Goal: Task Accomplishment & Management: Complete application form

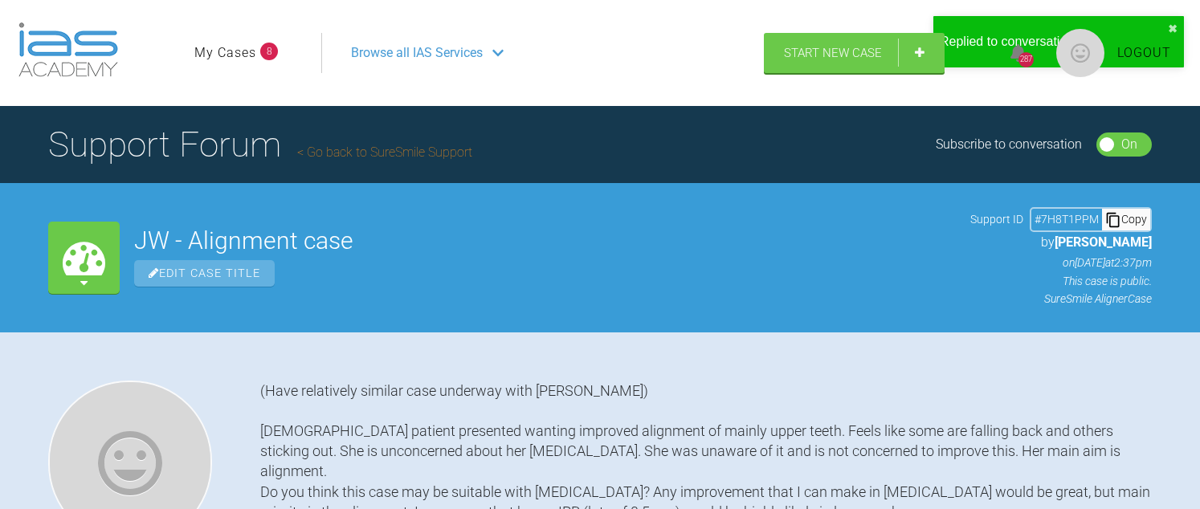
scroll to position [6161, 0]
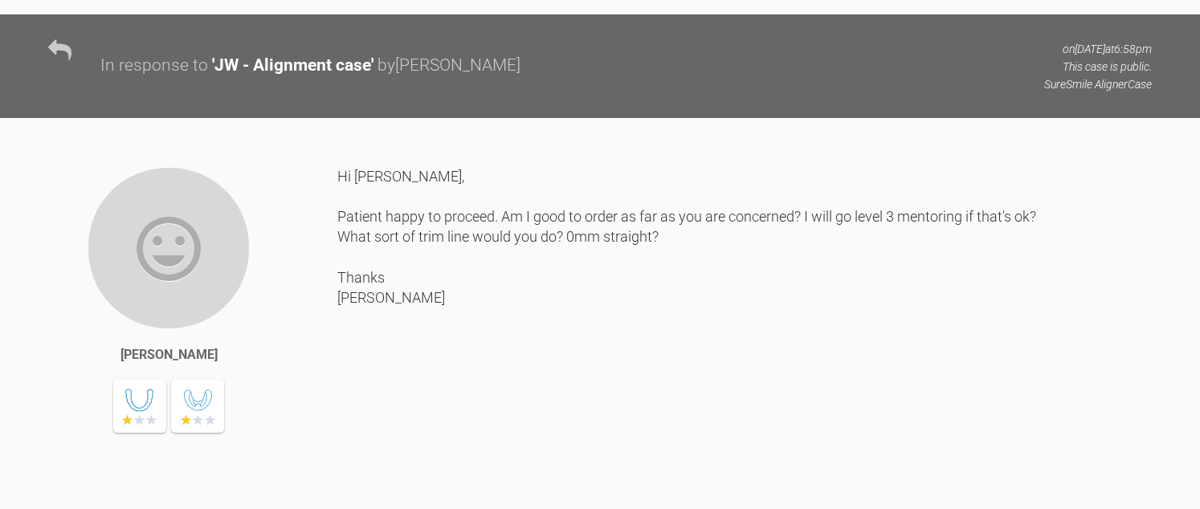
scroll to position [5197, 0]
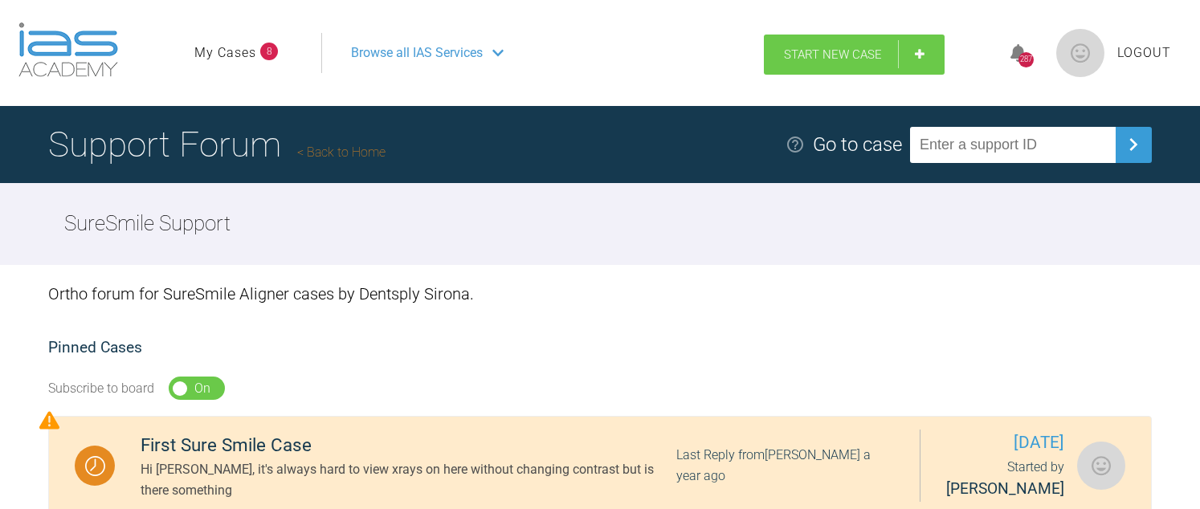
click at [888, 56] on link "Start New Case" at bounding box center [854, 55] width 181 height 40
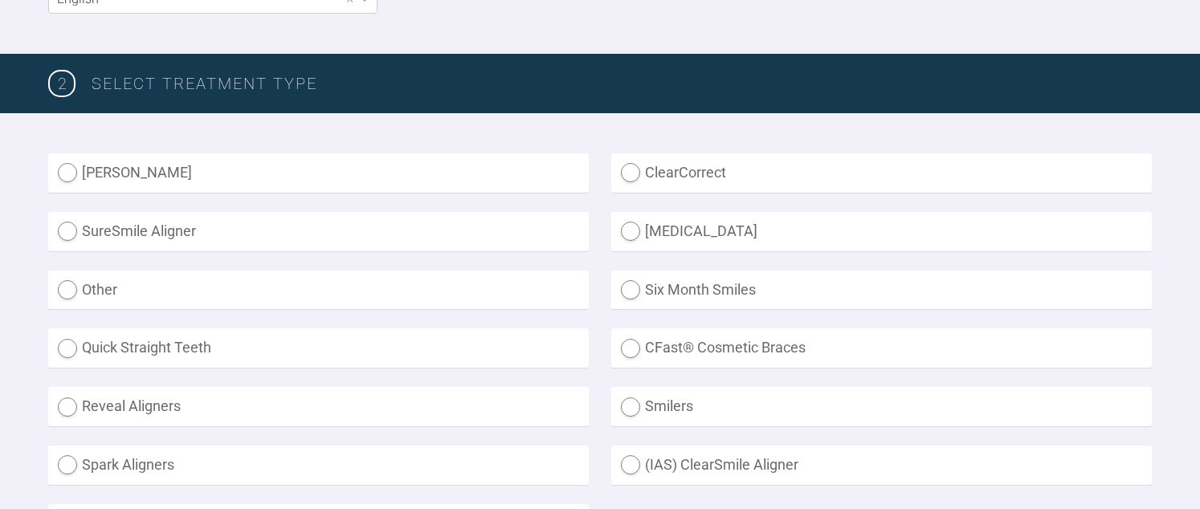
scroll to position [402, 0]
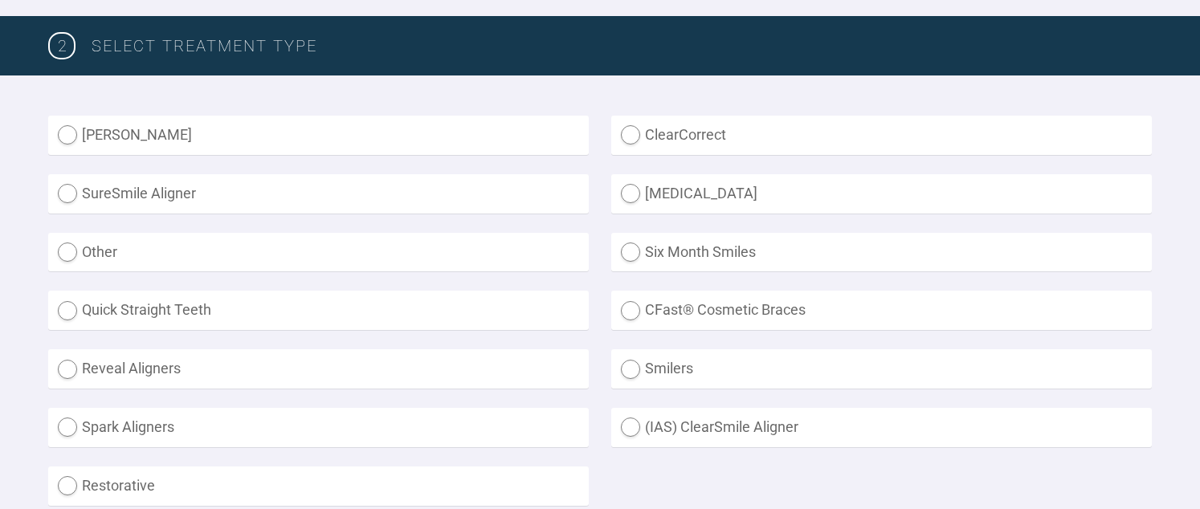
click at [137, 196] on label "SureSmile Aligner" at bounding box center [318, 193] width 541 height 39
radio Aligner "true"
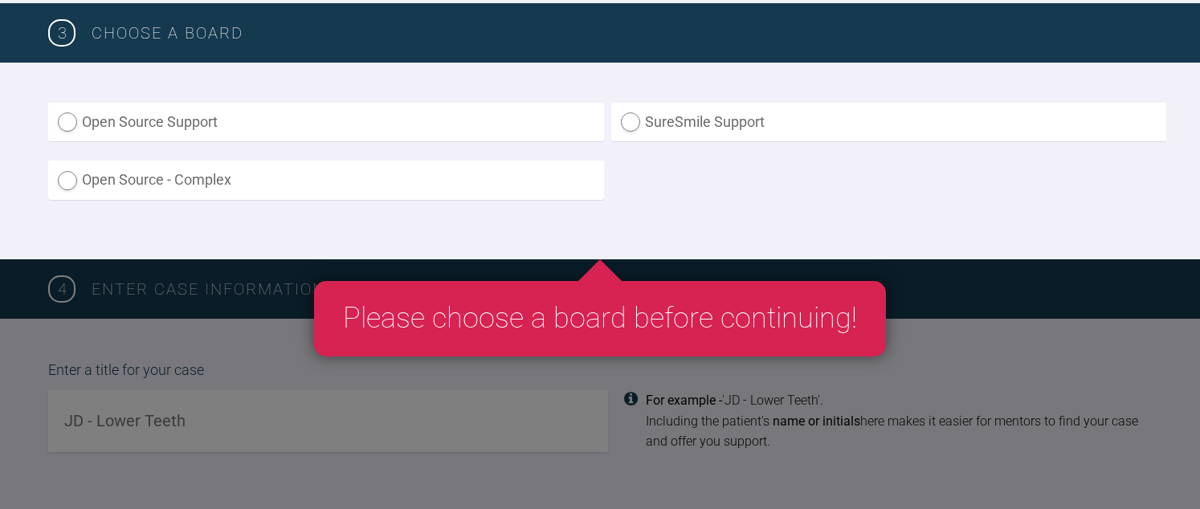
click at [700, 128] on label "SureSmile Support" at bounding box center [889, 122] width 556 height 39
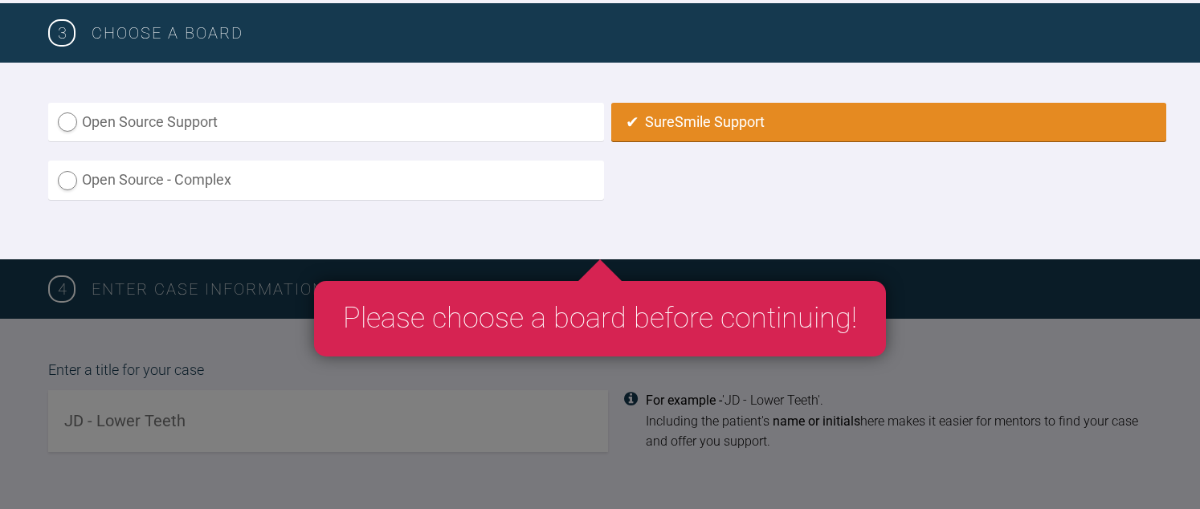
radio input "true"
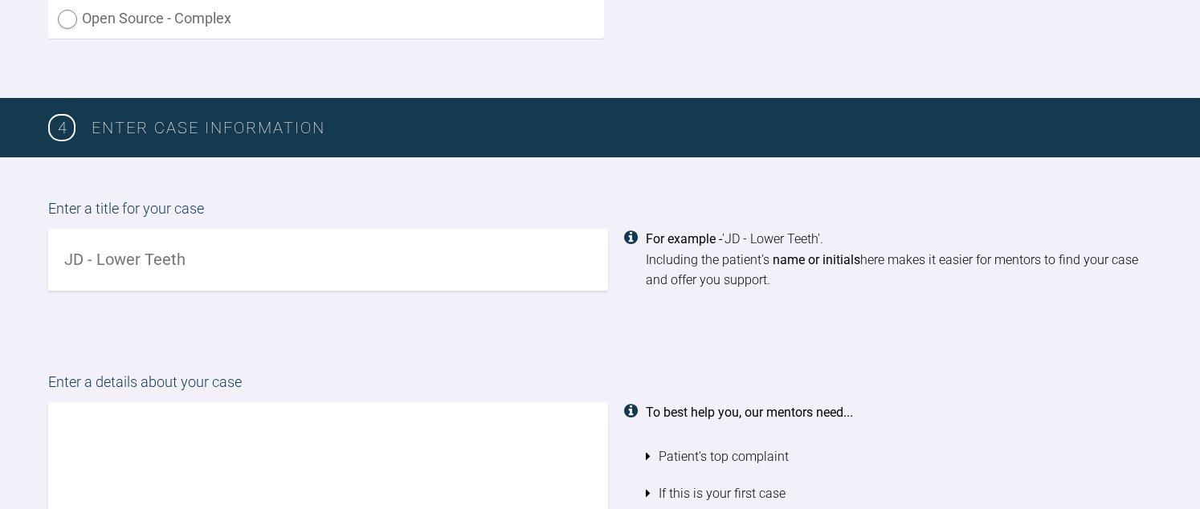
scroll to position [1149, 0]
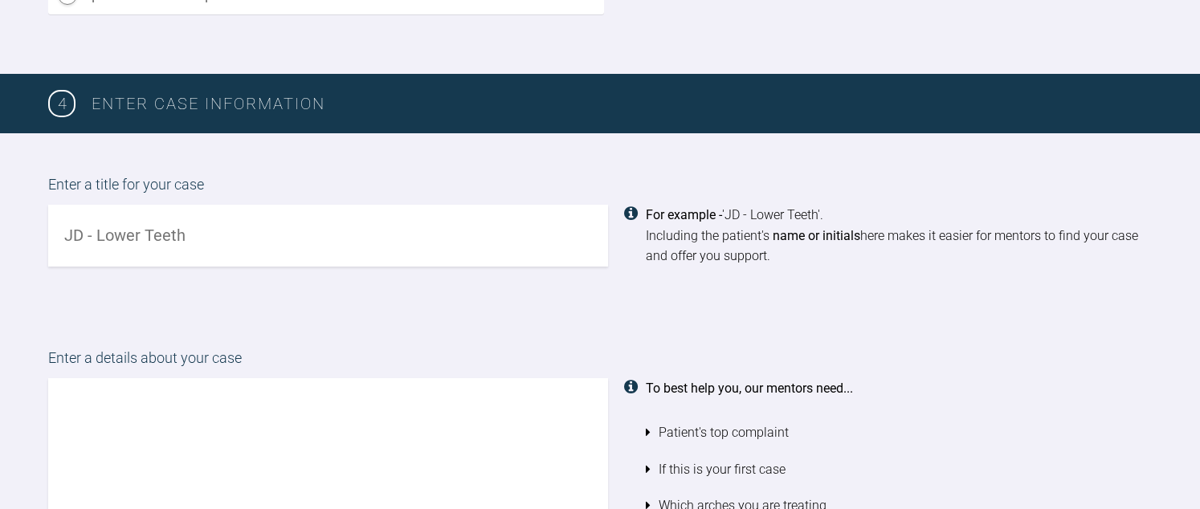
click at [206, 231] on input "text" at bounding box center [328, 236] width 560 height 62
type input "DL - lower crowding"
click at [186, 418] on textarea at bounding box center [328, 469] width 560 height 183
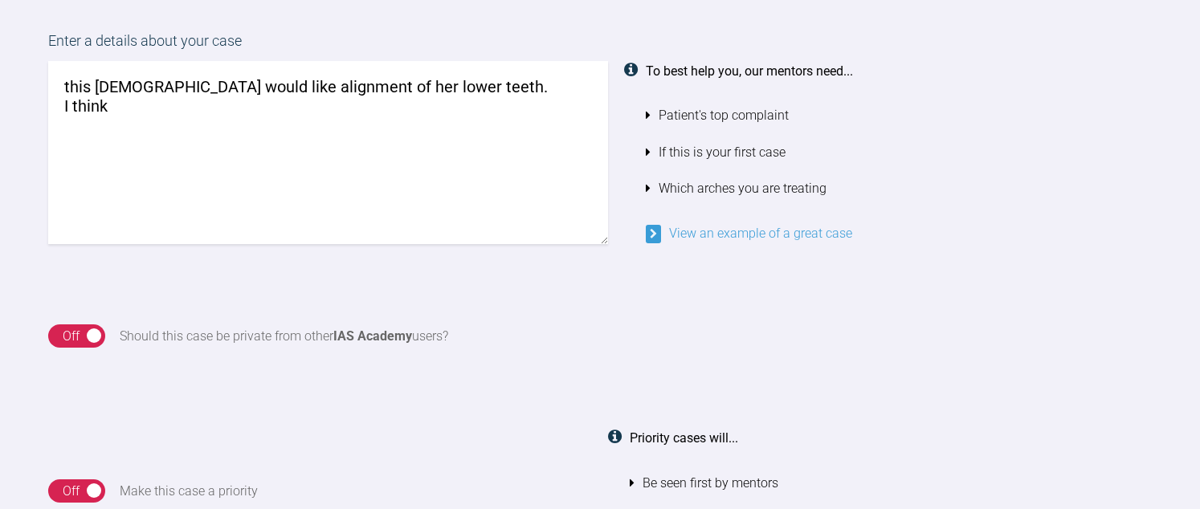
scroll to position [1471, 0]
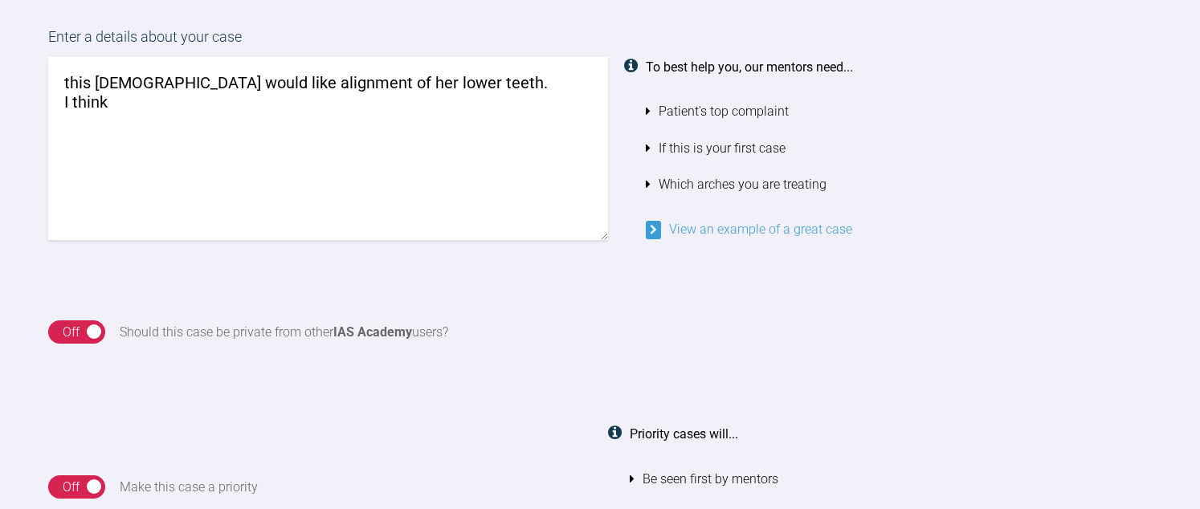
drag, startPoint x: 518, startPoint y: 76, endPoint x: 545, endPoint y: 137, distance: 65.8
click at [545, 137] on textarea "this [DEMOGRAPHIC_DATA] would like alignment of her lower teeth. I think" at bounding box center [328, 148] width 560 height 183
click at [492, 84] on textarea "this [DEMOGRAPHIC_DATA] would like alignment of her lower teeth. Would it be po…" at bounding box center [328, 148] width 560 height 183
click at [72, 80] on textarea "this [DEMOGRAPHIC_DATA] would like alignment of her lower teeth. Would it be po…" at bounding box center [328, 148] width 560 height 183
click at [373, 109] on textarea "This [DEMOGRAPHIC_DATA] would like alignment of her lower teeth. Would it be po…" at bounding box center [328, 148] width 560 height 183
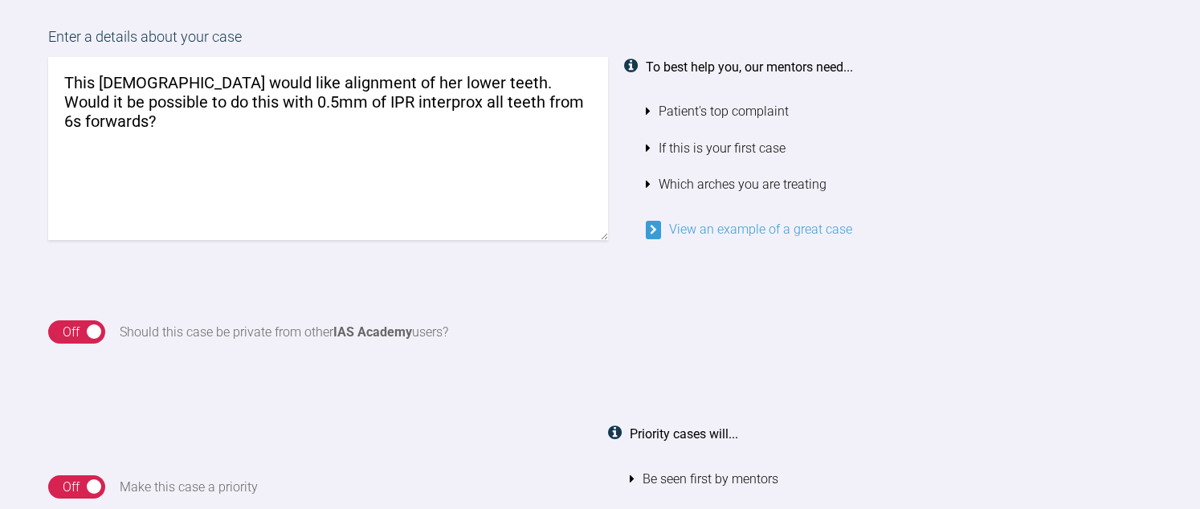
click at [95, 103] on textarea "This [DEMOGRAPHIC_DATA] would like alignment of her lower teeth. Would it be po…" at bounding box center [328, 148] width 560 height 183
click at [267, 140] on textarea "This [DEMOGRAPHIC_DATA] would like alignment of her lower teeth. Do you think i…" at bounding box center [328, 148] width 560 height 183
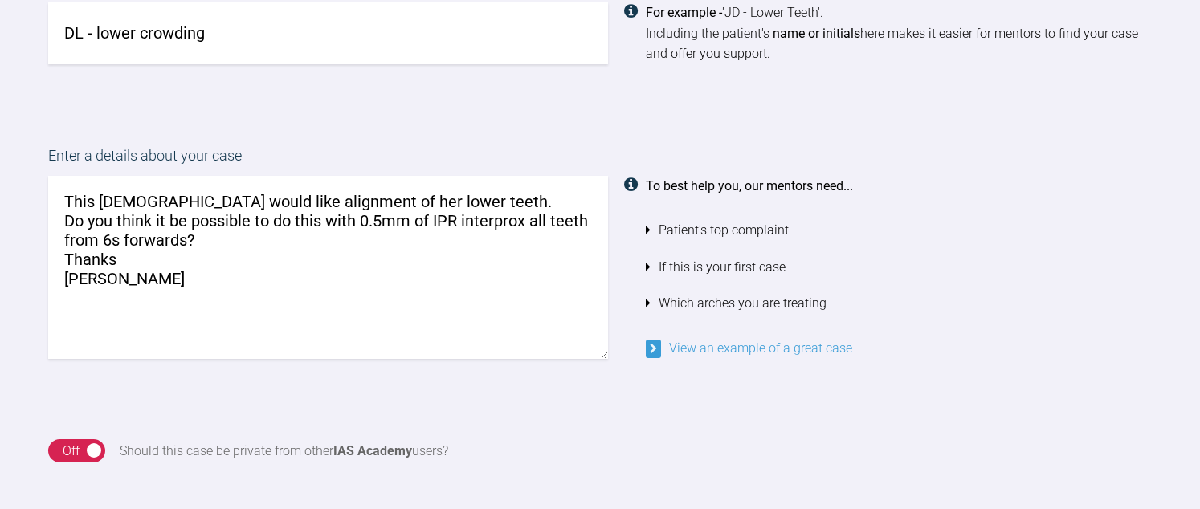
scroll to position [1390, 0]
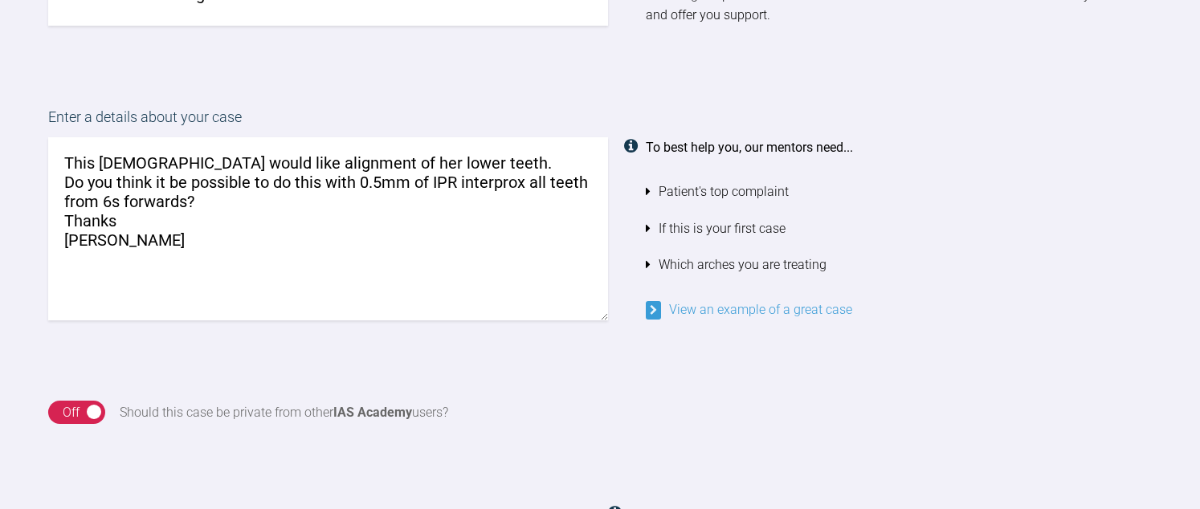
drag, startPoint x: 234, startPoint y: 155, endPoint x: 280, endPoint y: 186, distance: 55.7
click at [280, 186] on textarea "This [DEMOGRAPHIC_DATA] would like alignment of her lower teeth. Do you think i…" at bounding box center [328, 228] width 560 height 183
drag, startPoint x: 112, startPoint y: 178, endPoint x: 272, endPoint y: 192, distance: 161.2
click at [272, 192] on textarea "This [DEMOGRAPHIC_DATA] would like alignment of her lower teeth. Do you think i…" at bounding box center [328, 228] width 560 height 183
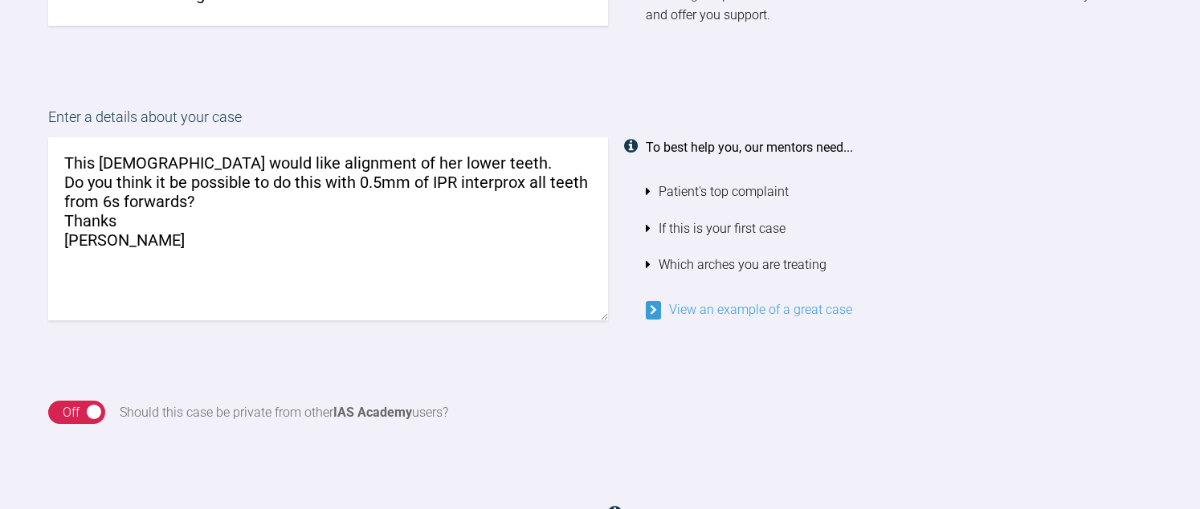
click at [170, 178] on textarea "This [DEMOGRAPHIC_DATA] would like alignment of her lower teeth. Do you think i…" at bounding box center [328, 228] width 560 height 183
click at [250, 200] on textarea "This [DEMOGRAPHIC_DATA] would like alignment of her lower teeth. Do you think i…" at bounding box center [328, 228] width 560 height 183
click at [279, 196] on textarea "This [DEMOGRAPHIC_DATA] would like alignment of her lower teeth. Do you think i…" at bounding box center [328, 228] width 560 height 183
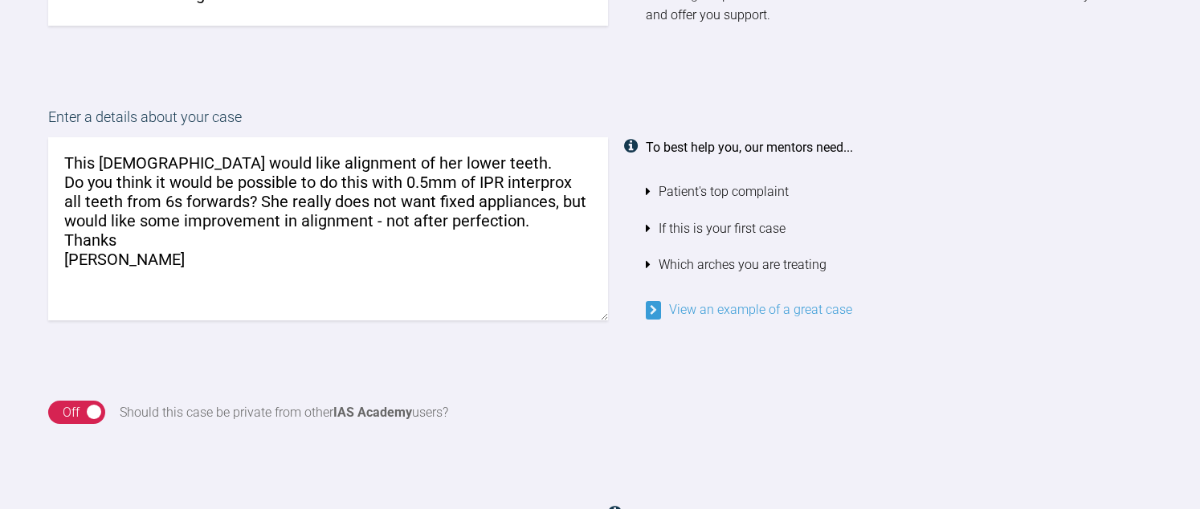
click at [571, 386] on div "On Off Should this case be private from other IAS Academy users?" at bounding box center [600, 413] width 1200 height 104
click at [537, 225] on textarea "This [DEMOGRAPHIC_DATA] would like alignment of her lower teeth. Do you think i…" at bounding box center [328, 228] width 560 height 183
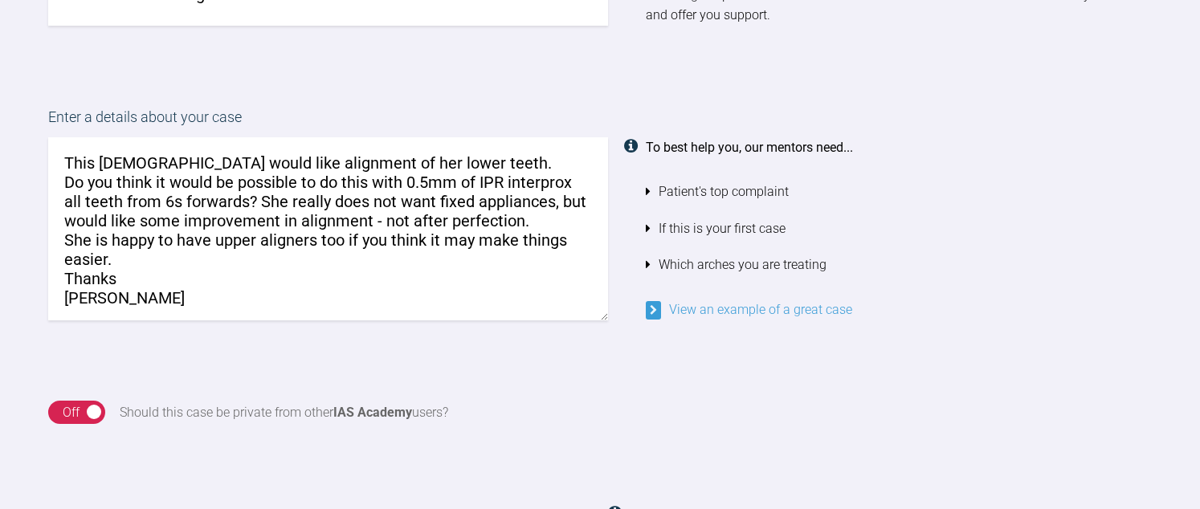
click at [476, 164] on textarea "This [DEMOGRAPHIC_DATA] would like alignment of her lower teeth. Do you think i…" at bounding box center [328, 228] width 560 height 183
drag, startPoint x: 66, startPoint y: 242, endPoint x: 119, endPoint y: 253, distance: 54.2
click at [119, 253] on textarea "This [DEMOGRAPHIC_DATA] would like alignment of her lower teeth. Do you think i…" at bounding box center [328, 228] width 560 height 183
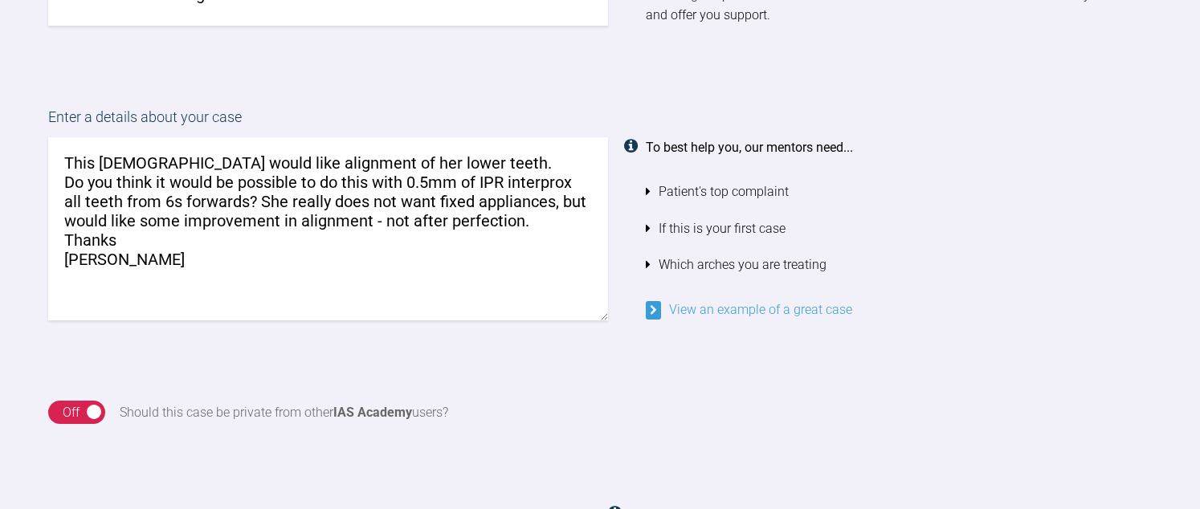
click at [481, 166] on textarea "This [DEMOGRAPHIC_DATA] would like alignment of her lower teeth. Do you think i…" at bounding box center [328, 228] width 560 height 183
paste textarea "She is happy to have upper aligners too if you think it may make things easier."
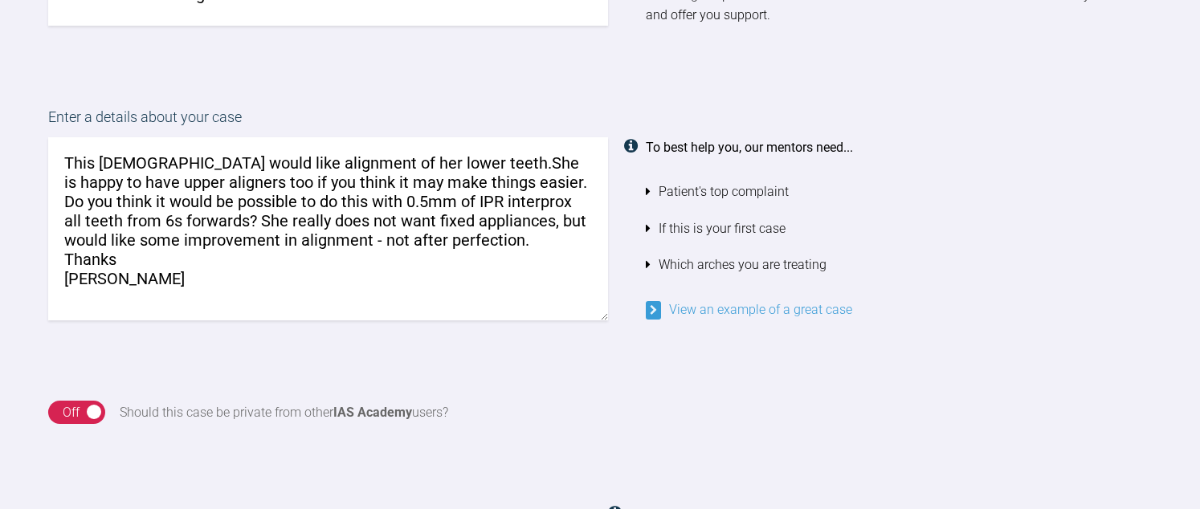
click at [462, 166] on textarea "This [DEMOGRAPHIC_DATA] would like alignment of her lower teeth.She is happy to…" at bounding box center [328, 228] width 560 height 183
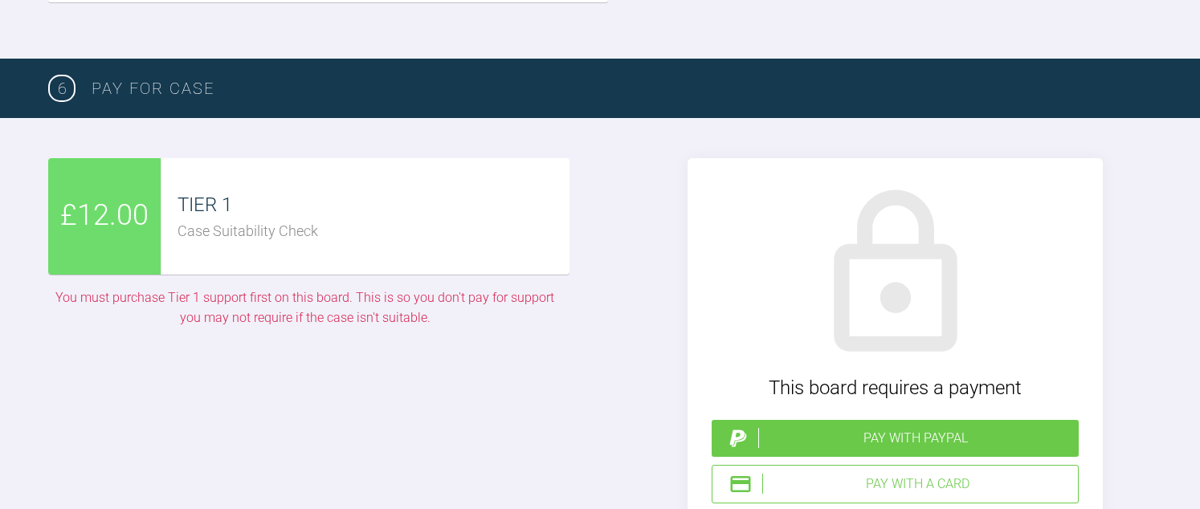
scroll to position [4523, 0]
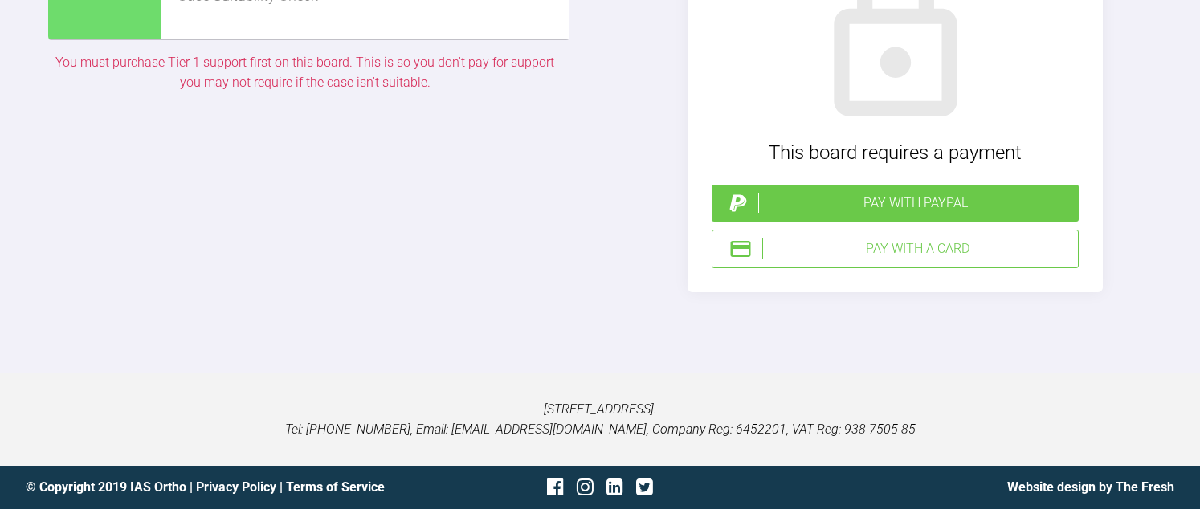
type textarea "This [DEMOGRAPHIC_DATA] would like alignment of her lower teeth. She is happy t…"
click at [929, 259] on div "Pay with a Card" at bounding box center [916, 249] width 309 height 21
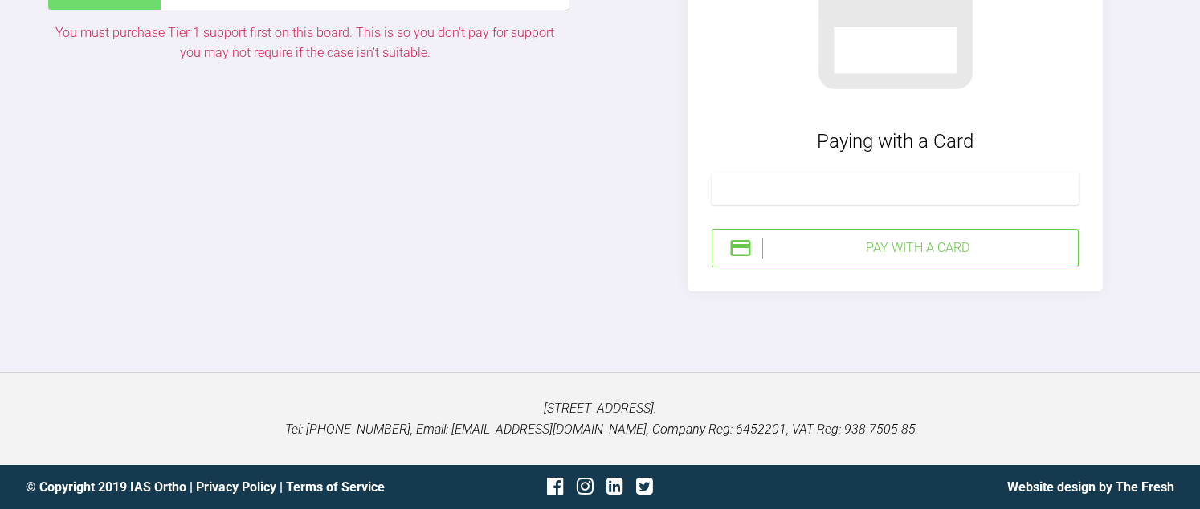
click at [929, 267] on div "Pay with a Card" at bounding box center [895, 248] width 367 height 39
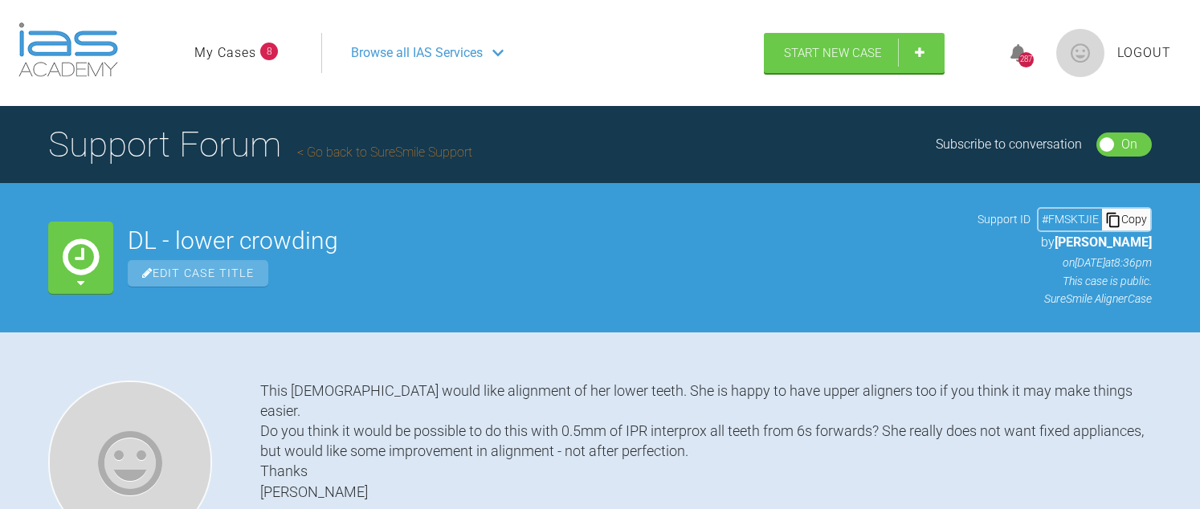
click at [248, 58] on link "My Cases" at bounding box center [225, 53] width 62 height 21
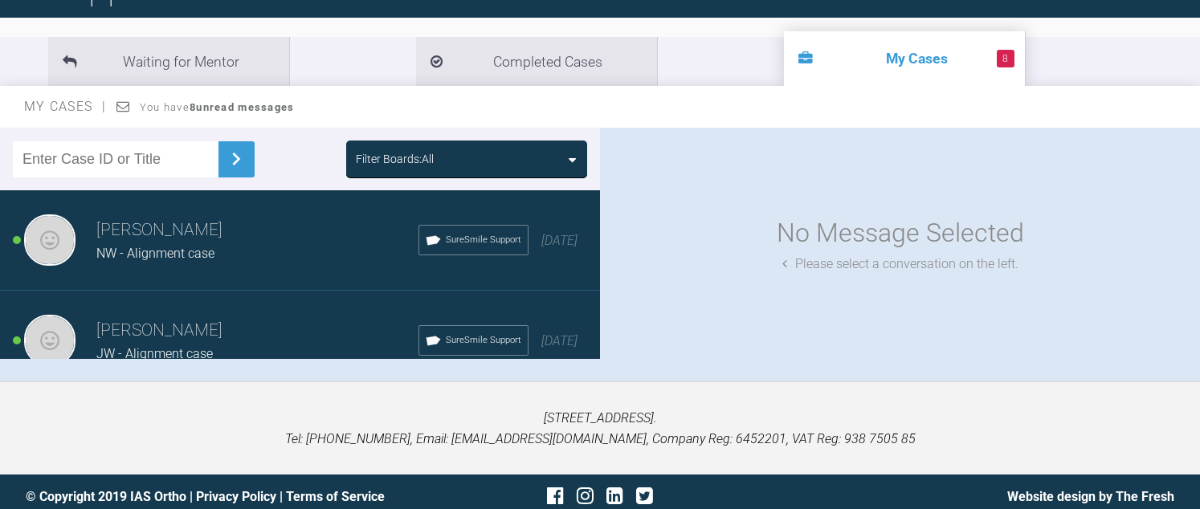
scroll to position [167, 0]
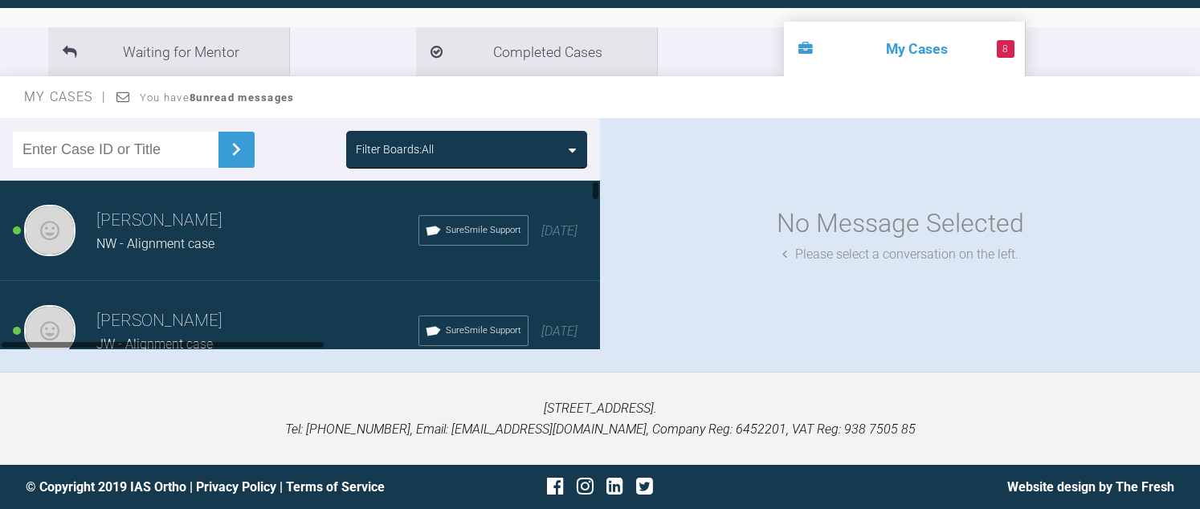
click at [121, 240] on span "NW - Alignment case" at bounding box center [155, 243] width 118 height 15
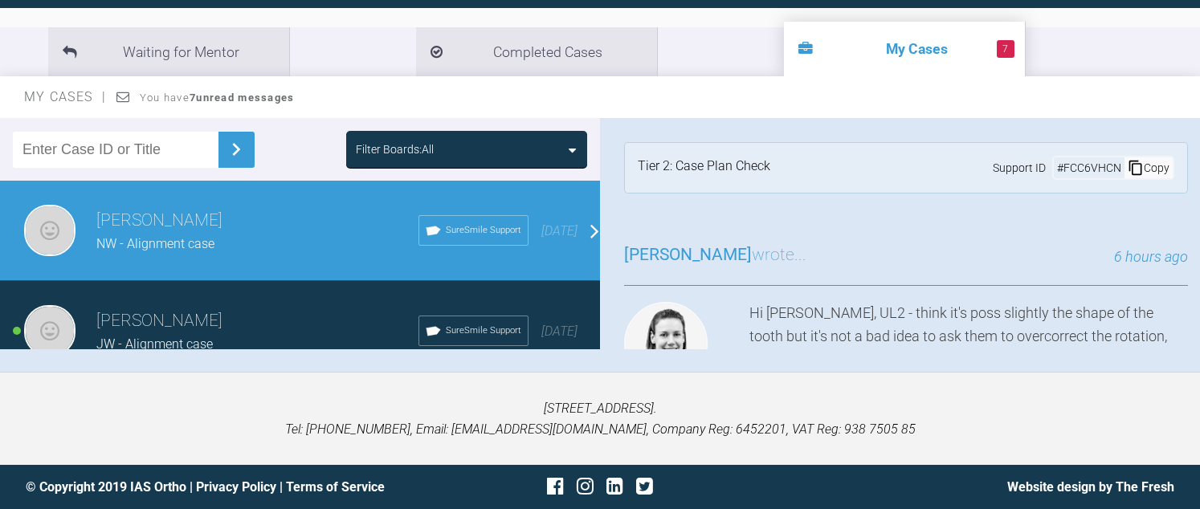
click at [1134, 169] on div "Copy" at bounding box center [1149, 167] width 48 height 21
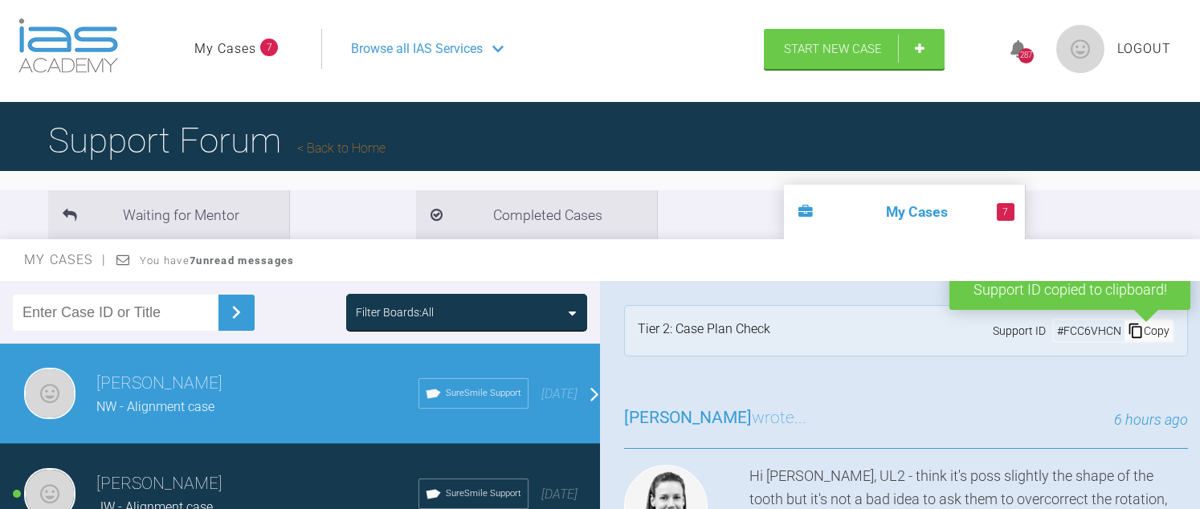
scroll to position [0, 0]
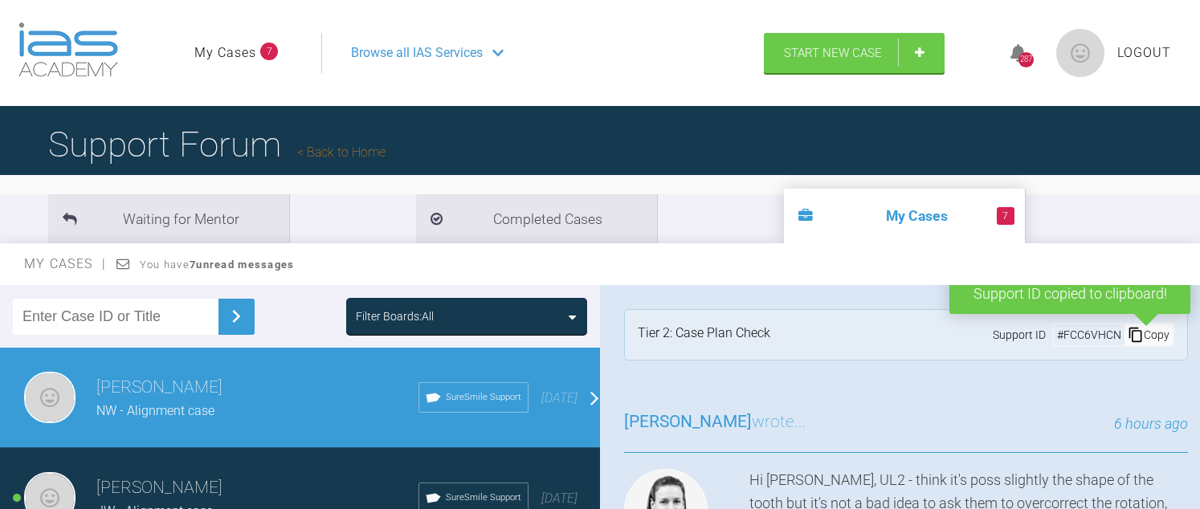
click at [349, 149] on link "Back to Home" at bounding box center [341, 152] width 88 height 15
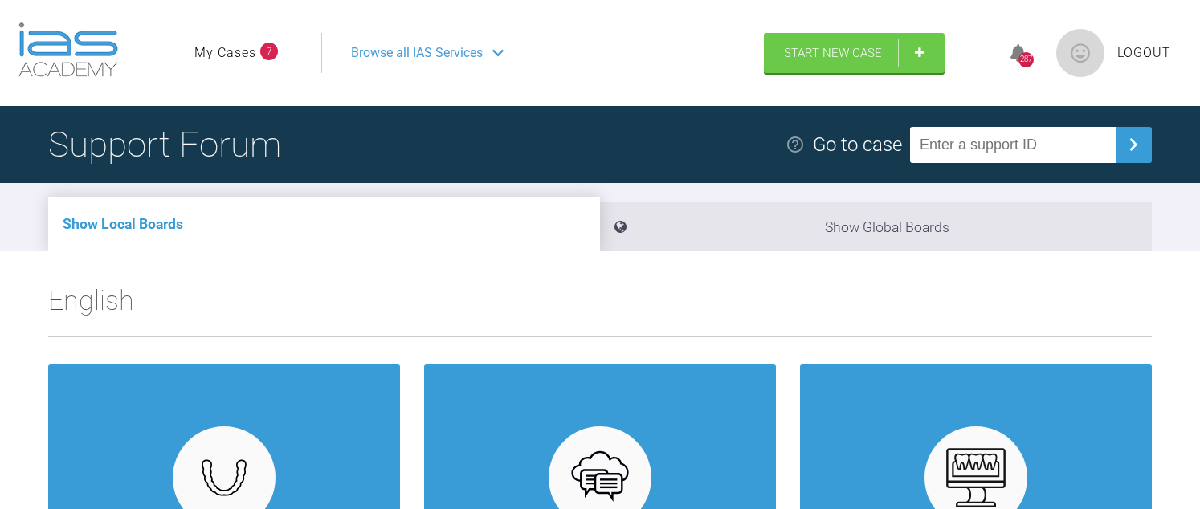
paste input "FCC6VHCN"
type input "FCC6VHCN"
click at [1125, 153] on img at bounding box center [1133, 145] width 26 height 26
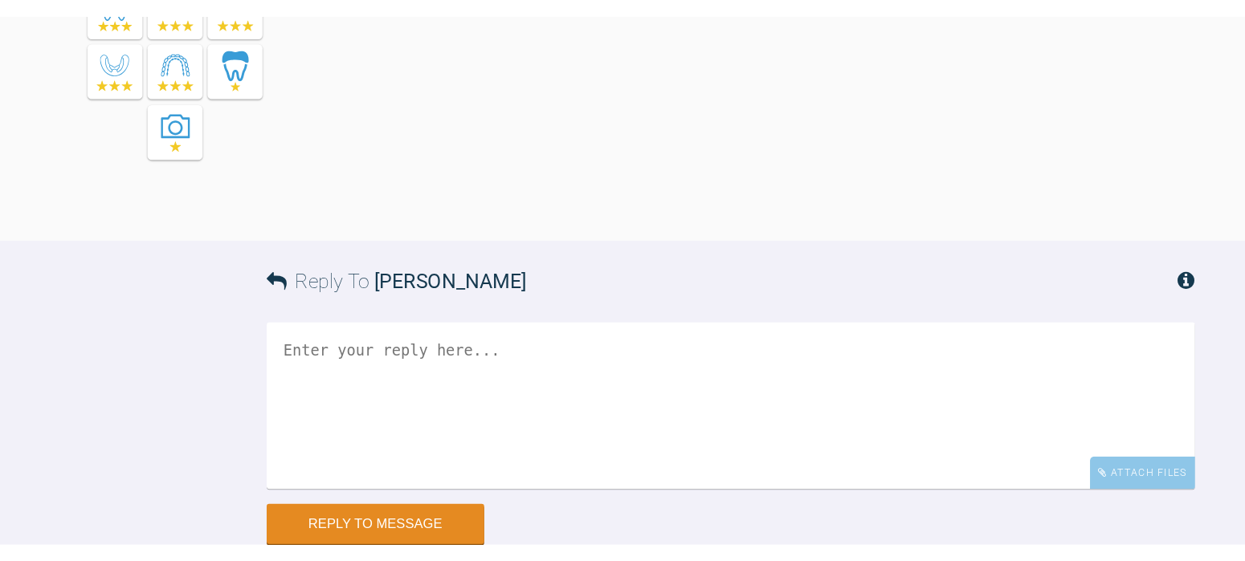
scroll to position [5201, 0]
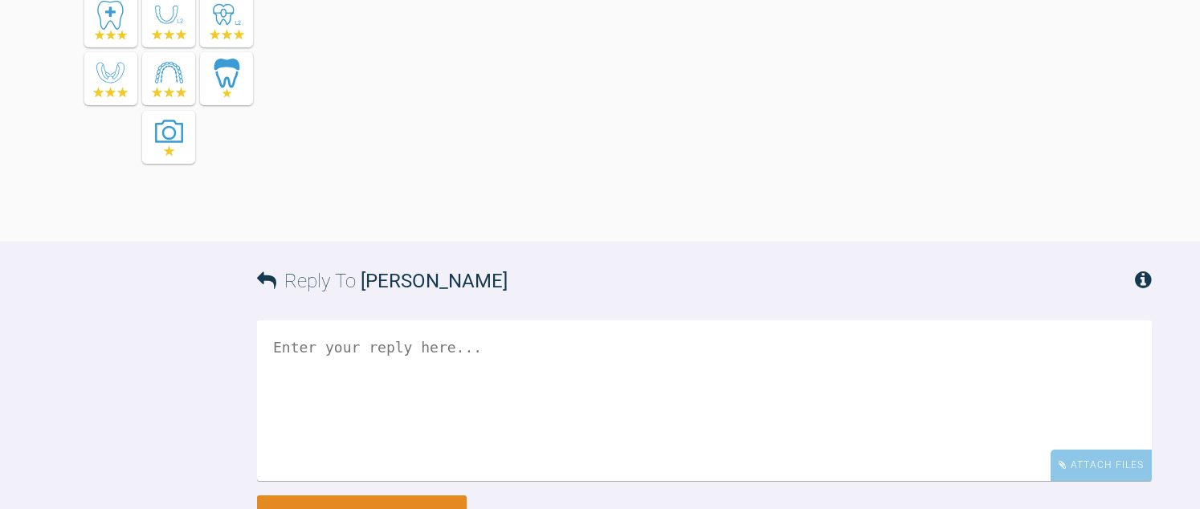
drag, startPoint x: 525, startPoint y: 116, endPoint x: 581, endPoint y: 237, distance: 133.0
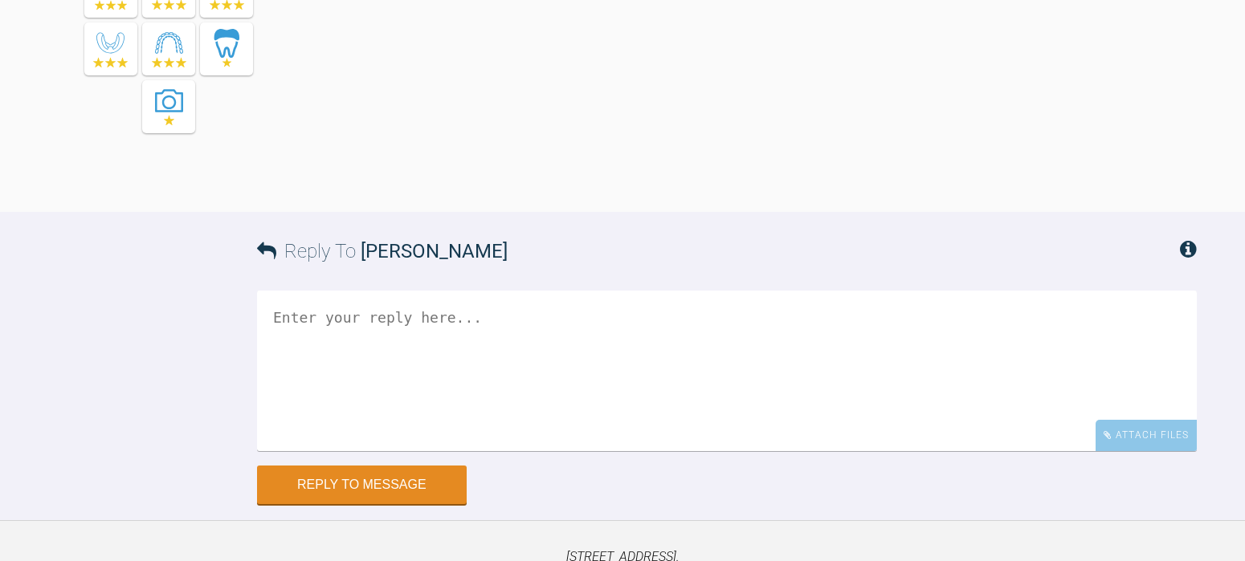
scroll to position [5188, 0]
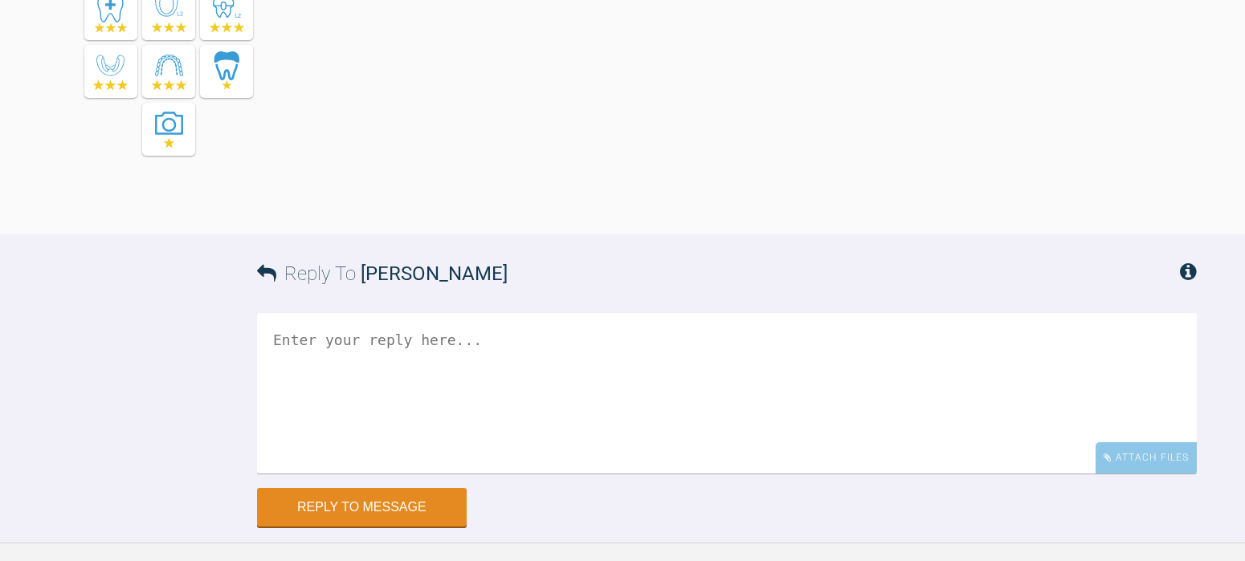
drag, startPoint x: 561, startPoint y: 84, endPoint x: 600, endPoint y: 141, distance: 68.8
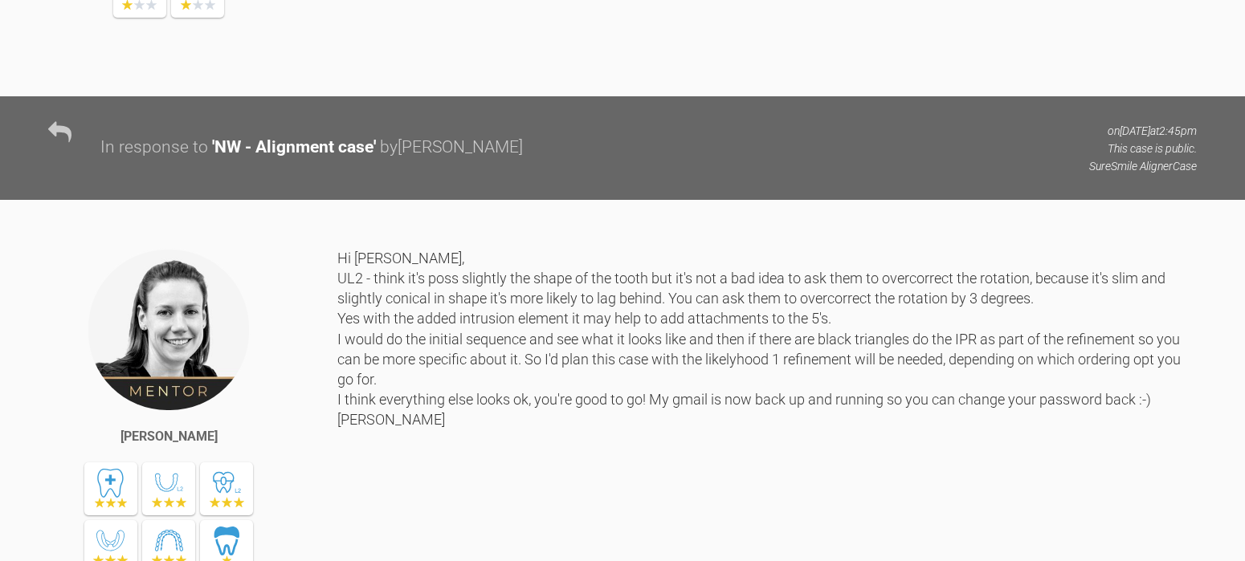
scroll to position [4706, 0]
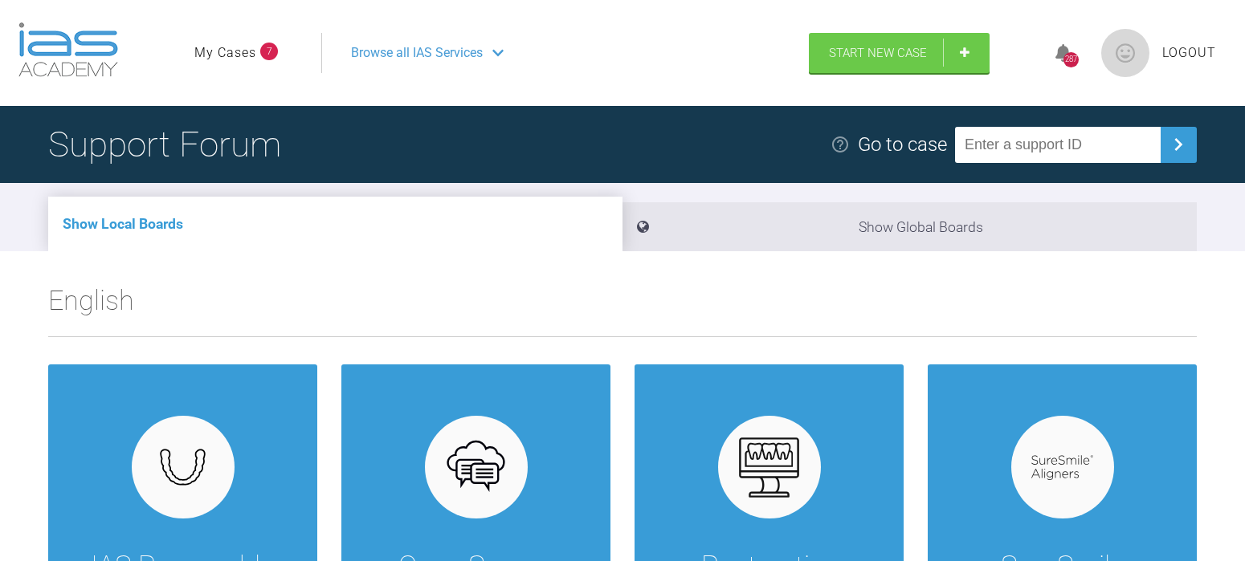
click at [228, 56] on link "My Cases" at bounding box center [225, 53] width 62 height 21
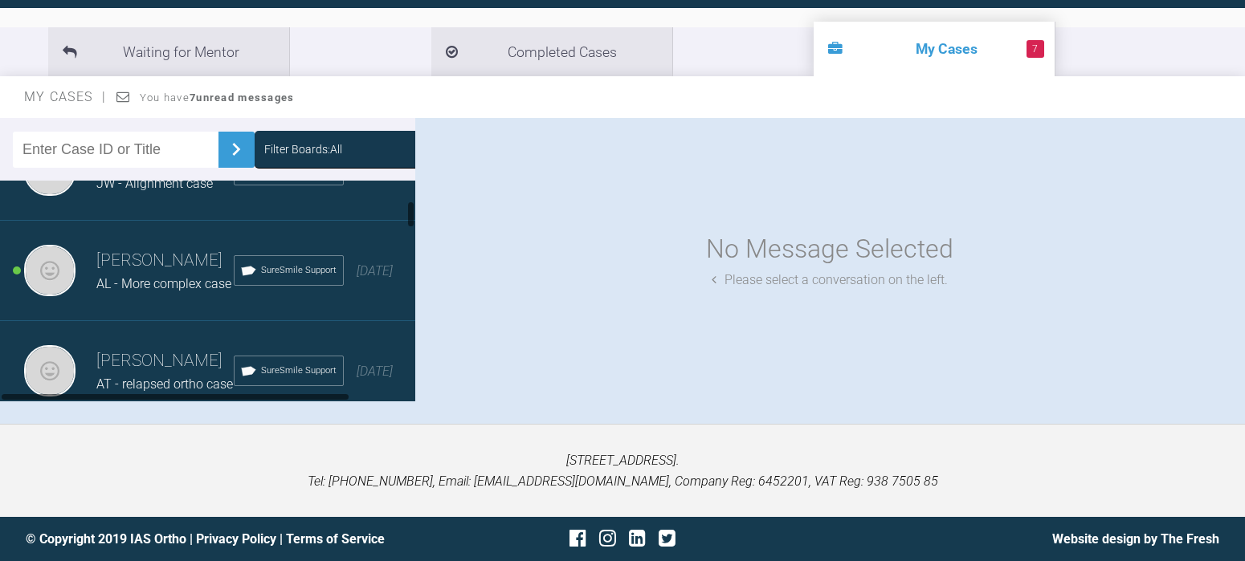
scroll to position [80, 0]
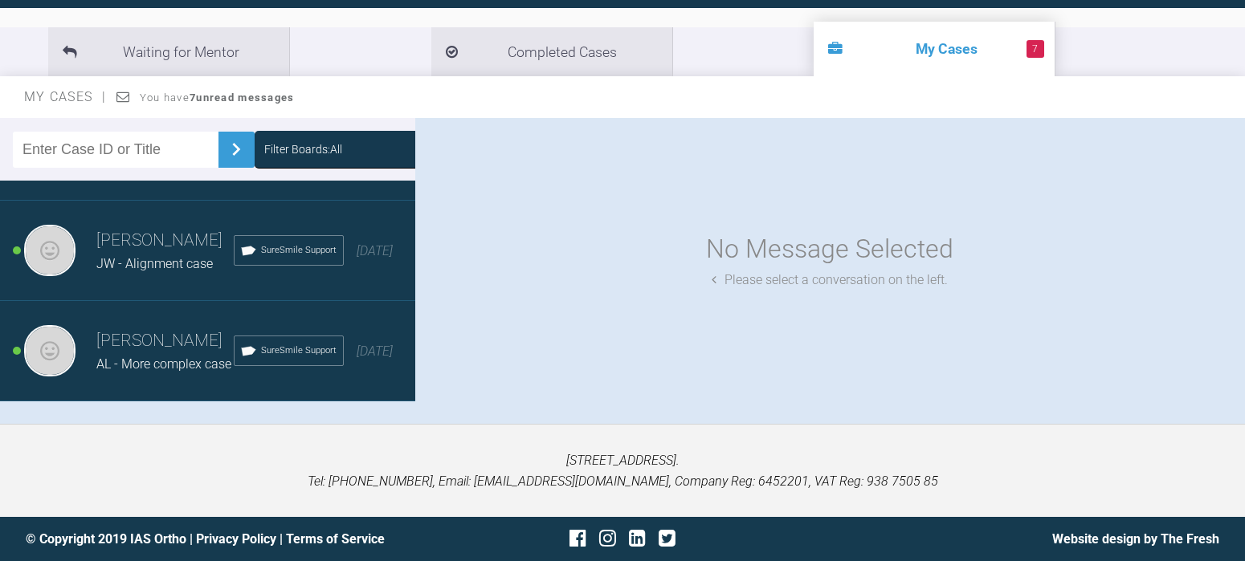
click at [144, 251] on h3 "[PERSON_NAME]" at bounding box center [164, 240] width 137 height 27
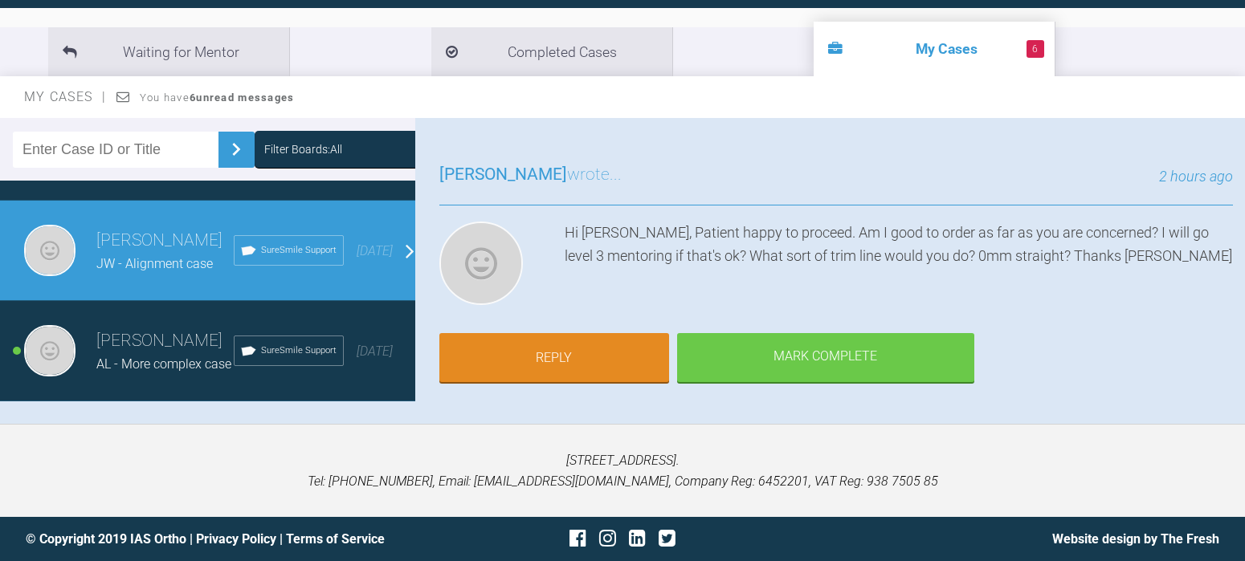
click at [136, 353] on h3 "[PERSON_NAME]" at bounding box center [164, 341] width 137 height 27
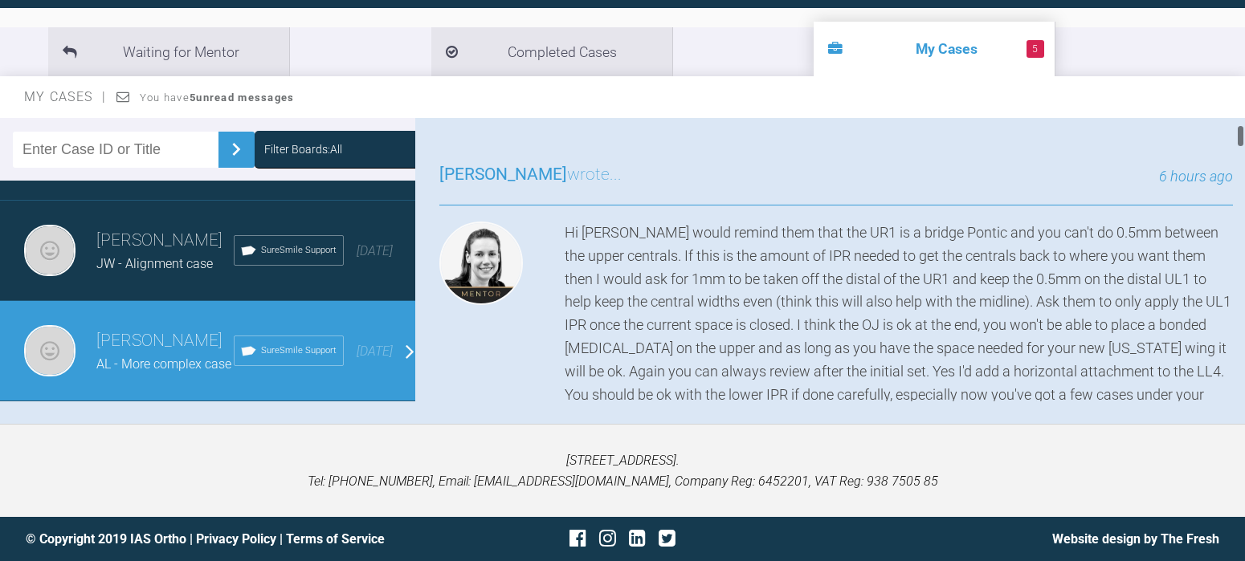
click at [1196, 180] on span "6 hours ago" at bounding box center [1196, 176] width 74 height 17
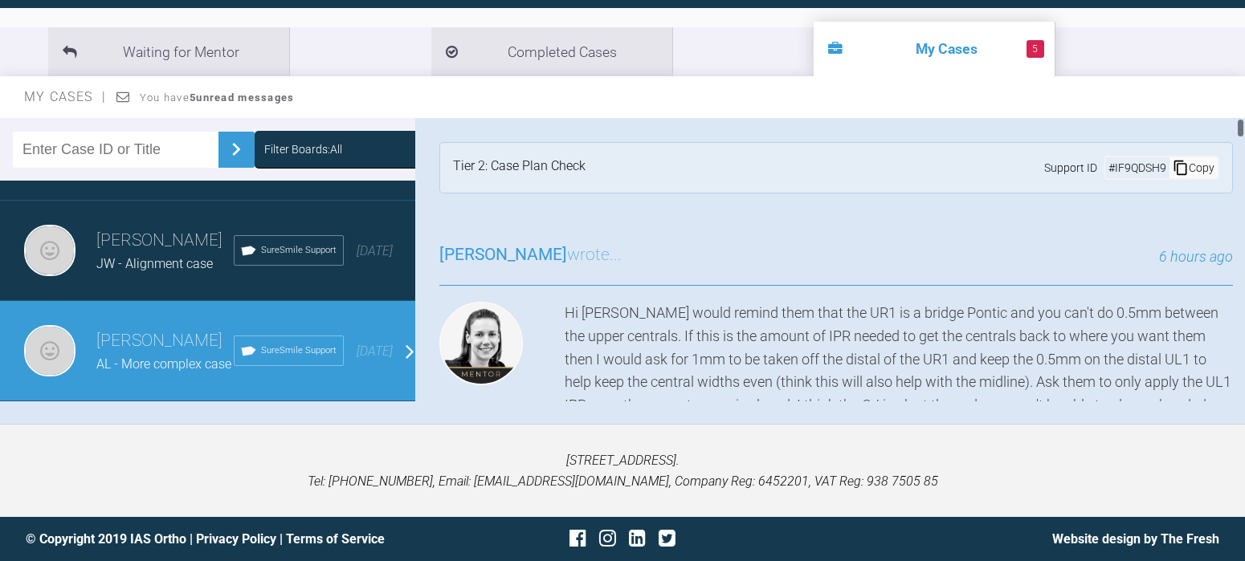
click at [1186, 173] on div "Copy" at bounding box center [1193, 167] width 48 height 21
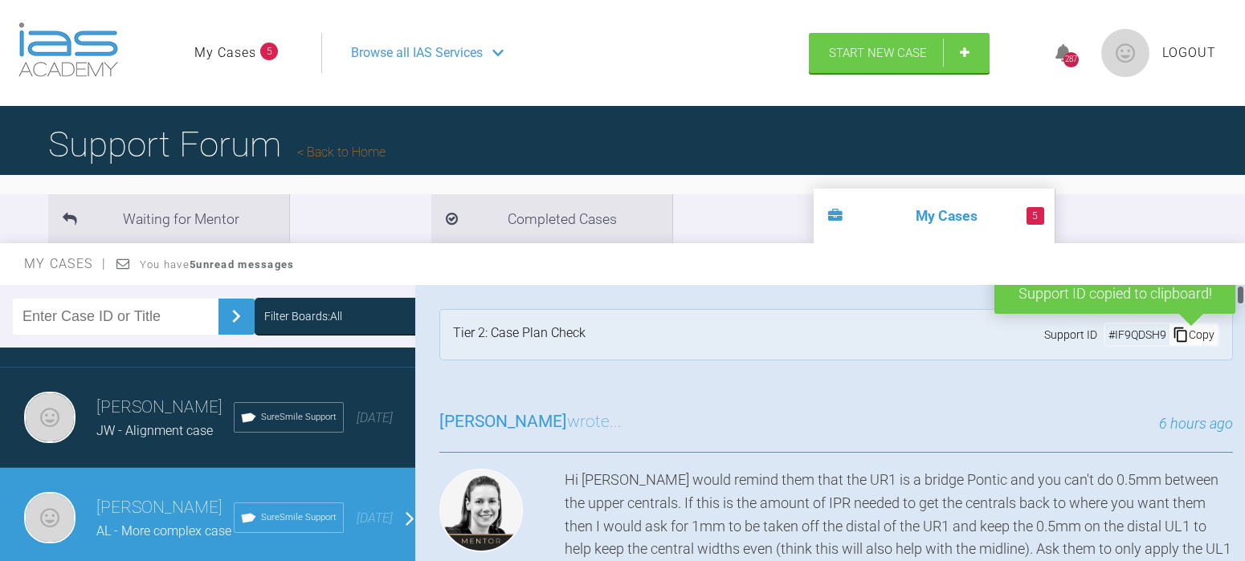
click at [347, 150] on link "Back to Home" at bounding box center [341, 152] width 88 height 15
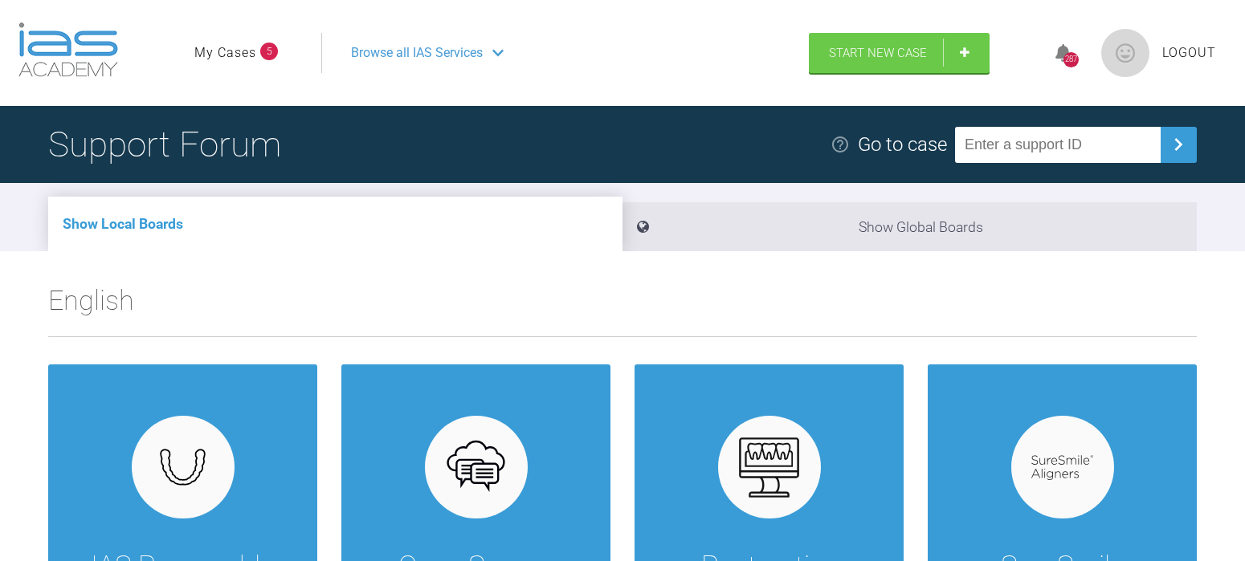
paste input "IF9QDSH9"
type input "IF9QDSH9"
click at [1179, 131] on button at bounding box center [1179, 145] width 36 height 36
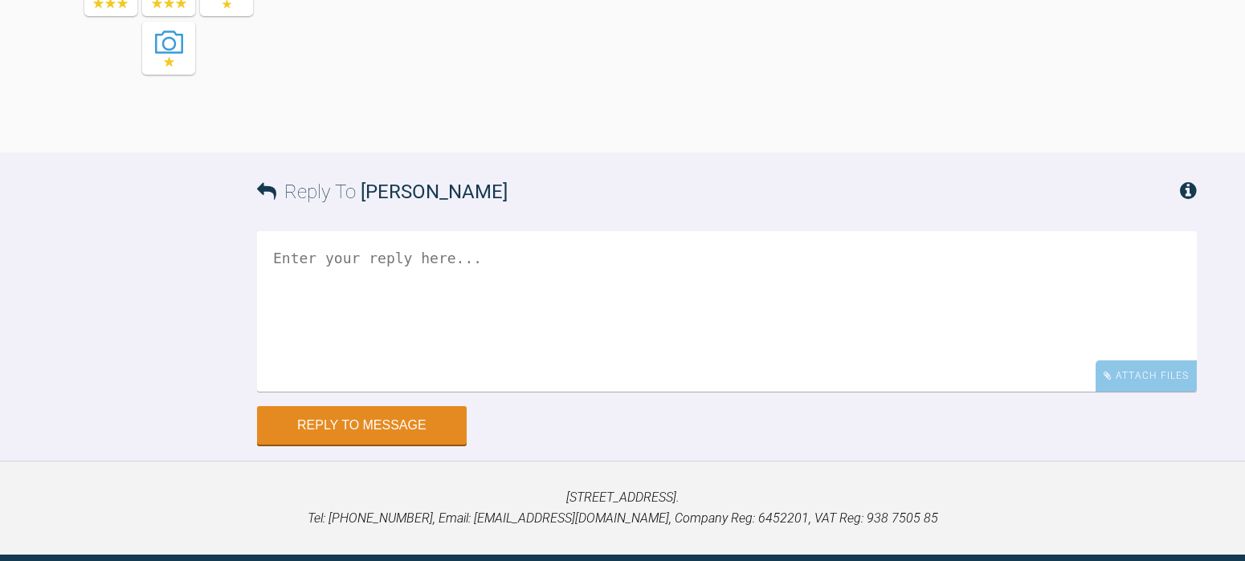
scroll to position [5922, 0]
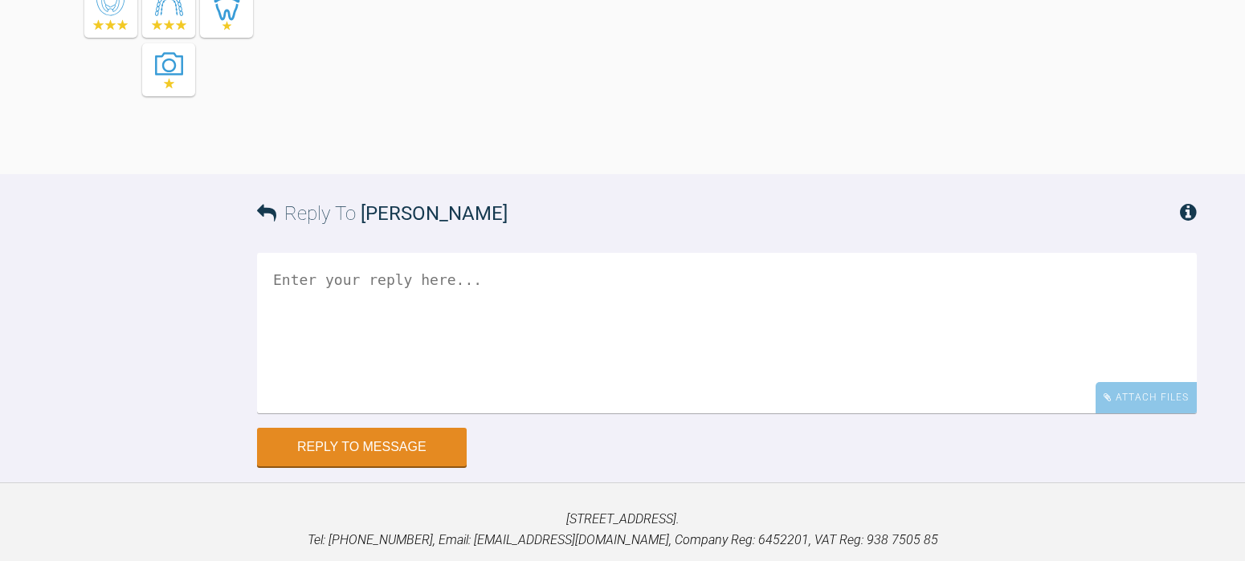
drag, startPoint x: 419, startPoint y: 159, endPoint x: 449, endPoint y: 190, distance: 43.2
drag, startPoint x: 683, startPoint y: 195, endPoint x: 847, endPoint y: 175, distance: 165.1
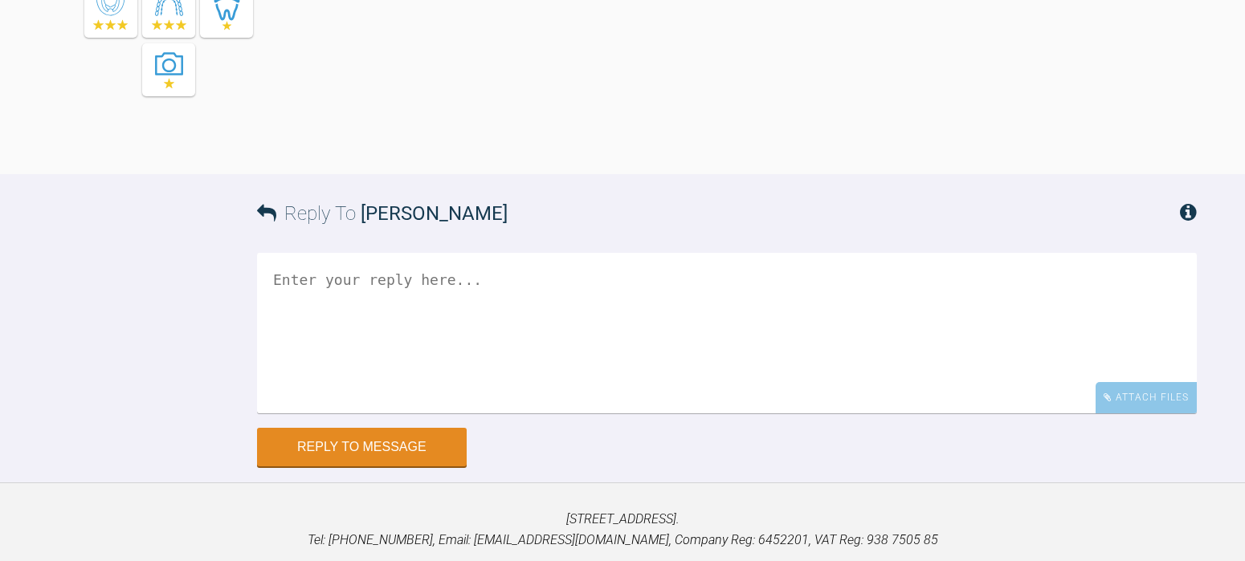
drag, startPoint x: 858, startPoint y: 168, endPoint x: 1115, endPoint y: 173, distance: 257.1
drag, startPoint x: 531, startPoint y: 192, endPoint x: 680, endPoint y: 212, distance: 150.7
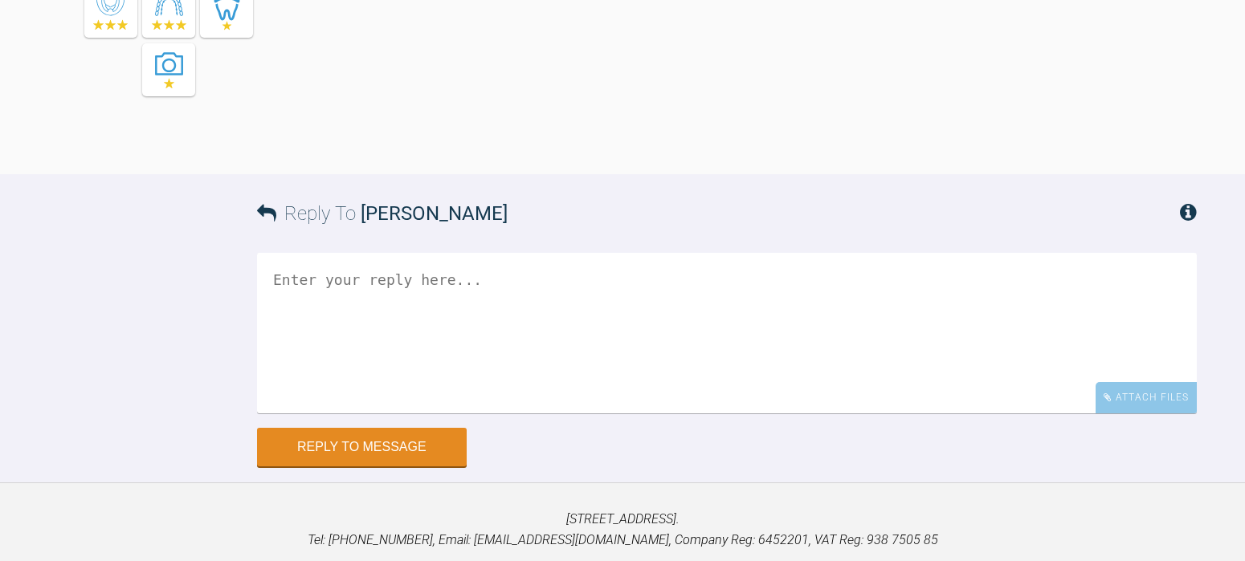
drag, startPoint x: 680, startPoint y: 212, endPoint x: 813, endPoint y: 210, distance: 132.5
drag, startPoint x: 380, startPoint y: 237, endPoint x: 660, endPoint y: 295, distance: 286.2
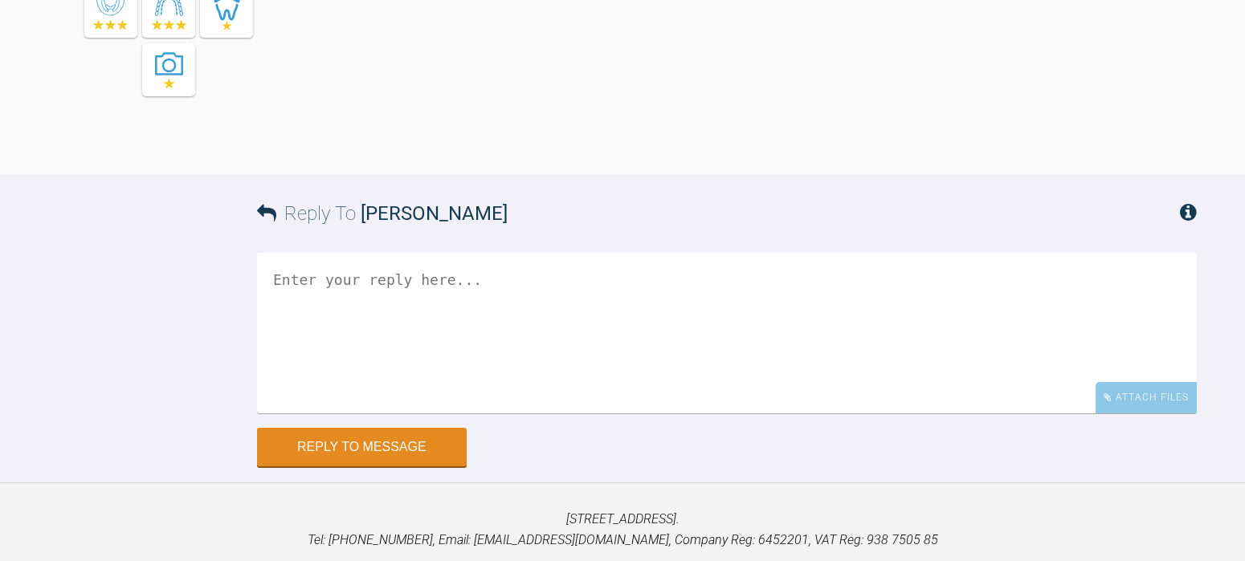
drag, startPoint x: 571, startPoint y: 294, endPoint x: 759, endPoint y: 339, distance: 193.3
